Goal: Complete application form: Complete application form

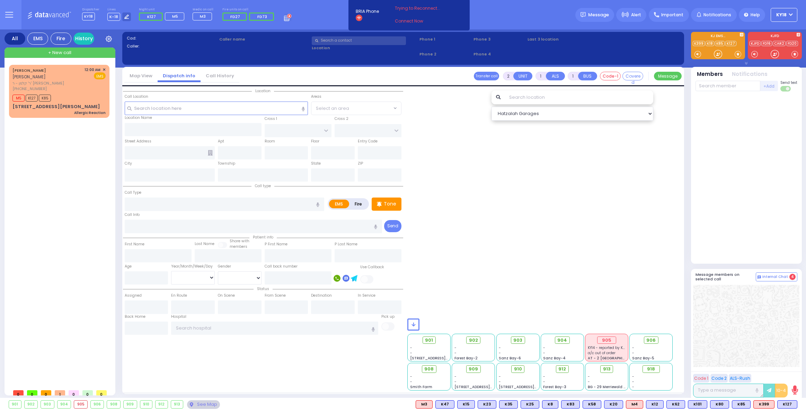
select select
type input "Allergic Reaction"
radio input "true"
type input "[PERSON_NAME]"
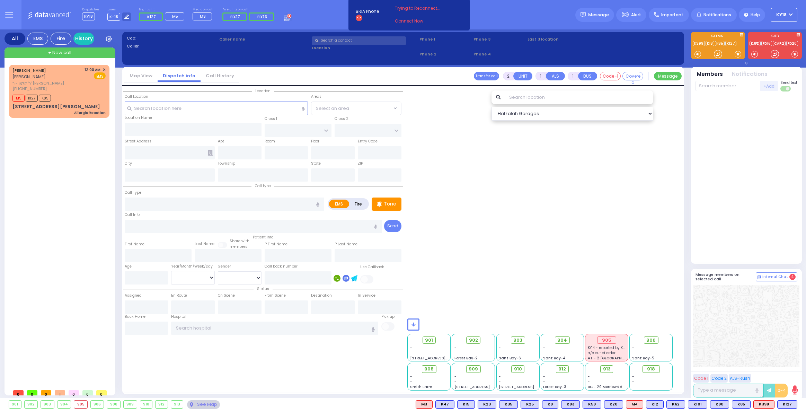
type input "45"
select select "Year"
select select "[DEMOGRAPHIC_DATA]"
type input "00:00"
type input "00:02"
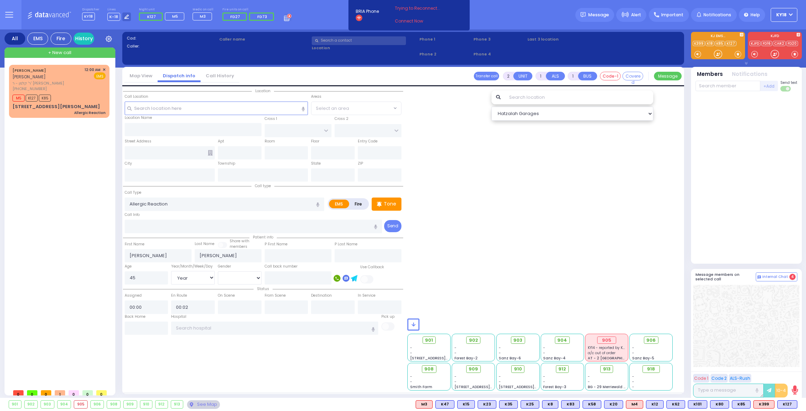
type input "[PERSON_NAME] LN"
type input "[STREET_ADDRESS][PERSON_NAME]"
type input "202"
type input "Monroe"
type input "[US_STATE]"
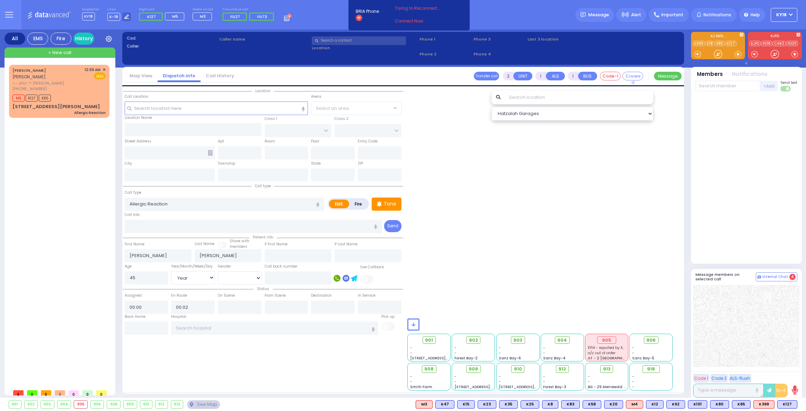
type input "10950"
select select "SECTION 2"
select select "Hatzalah Garages"
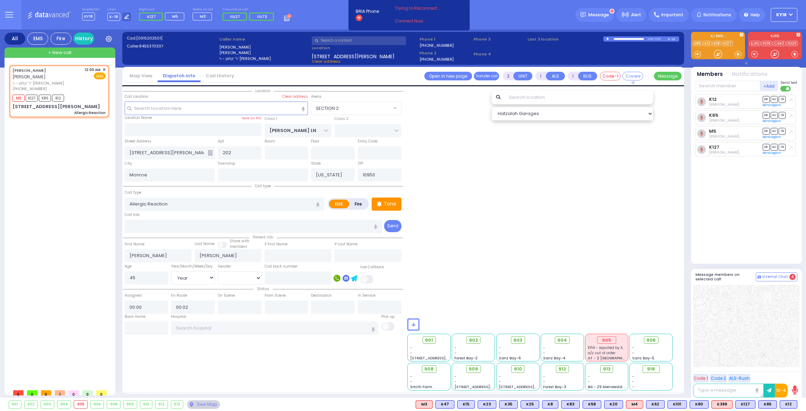
type input "6"
select select
radio input "true"
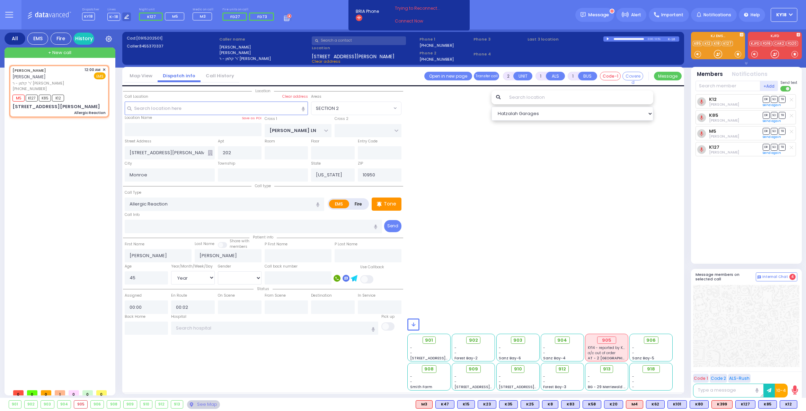
type input "[PERSON_NAME]"
select select "Year"
select select "[DEMOGRAPHIC_DATA]"
radio input "true"
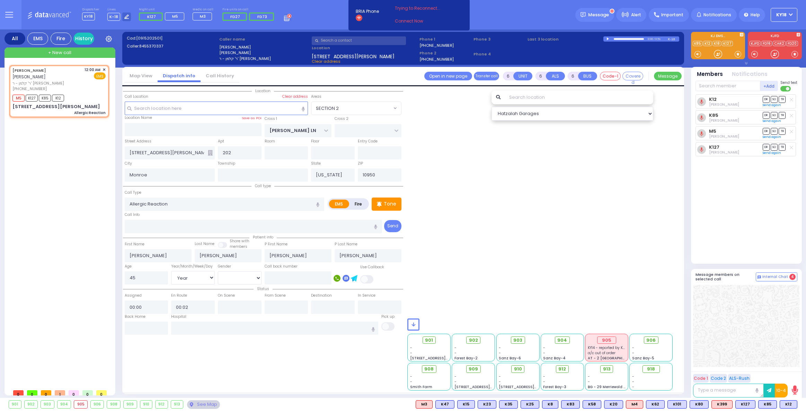
select select "Year"
select select "[DEMOGRAPHIC_DATA]"
select select "SECTION 2"
select select "Hatzalah Garages"
select select
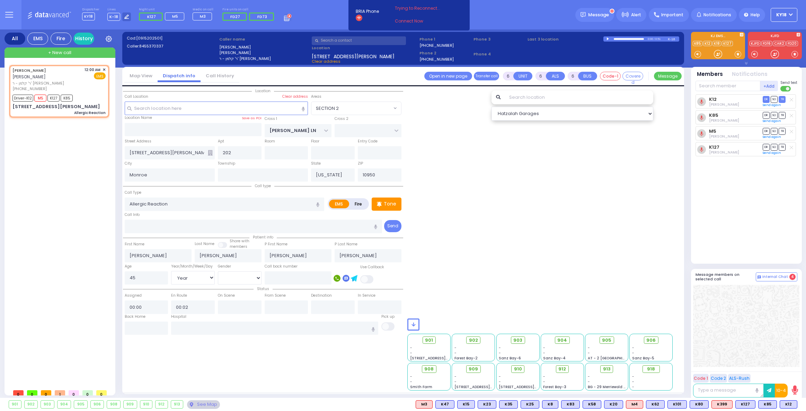
radio input "true"
select select "Year"
select select "[DEMOGRAPHIC_DATA]"
